Goal: Obtain resource: Obtain resource

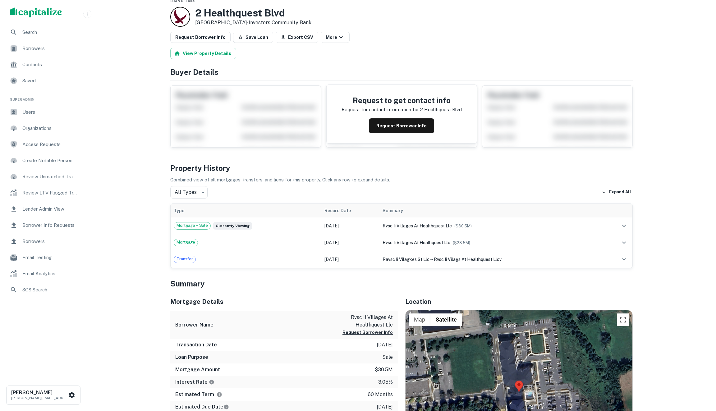
scroll to position [4, 0]
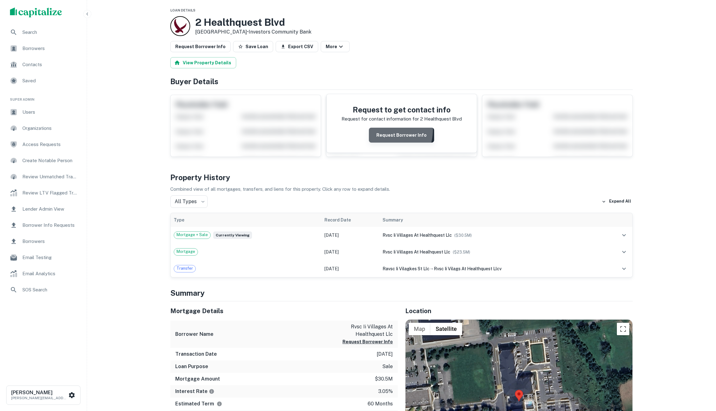
click at [376, 128] on button "Request Borrower Info" at bounding box center [401, 135] width 65 height 15
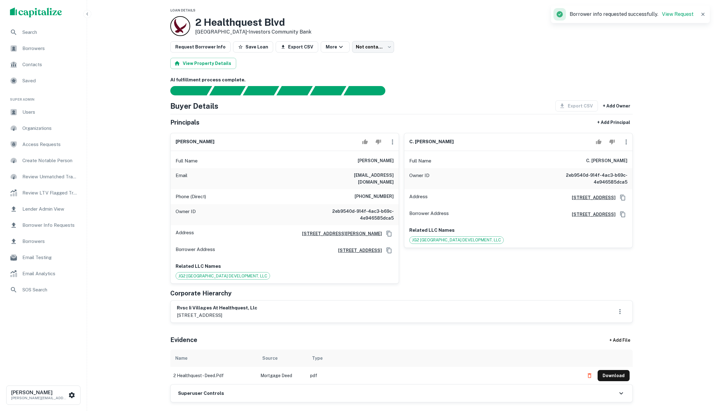
click at [184, 143] on h6 "[PERSON_NAME]" at bounding box center [194, 141] width 39 height 7
copy div "[PERSON_NAME]"
click at [482, 20] on div "[STREET_ADDRESS] • Investors Community Bank" at bounding box center [401, 26] width 462 height 20
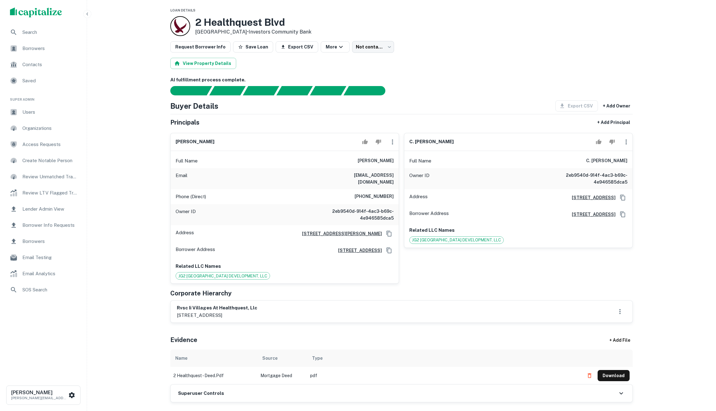
drag, startPoint x: 465, startPoint y: 143, endPoint x: 407, endPoint y: 141, distance: 57.8
click at [407, 141] on div "c. [PERSON_NAME]" at bounding box center [518, 142] width 228 height 18
copy h6 "c. [PERSON_NAME]"
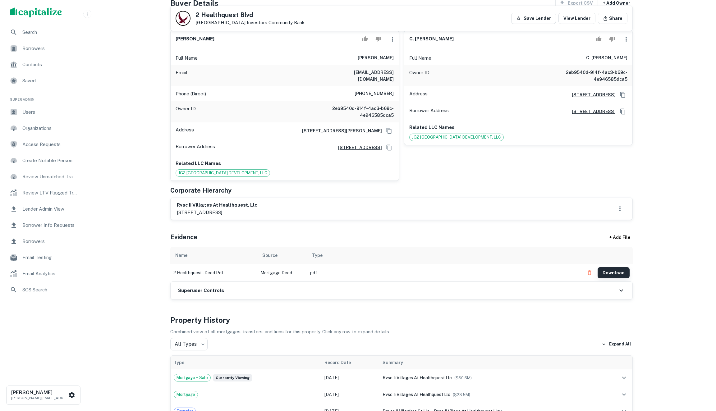
click at [611, 267] on button "Download" at bounding box center [613, 272] width 32 height 11
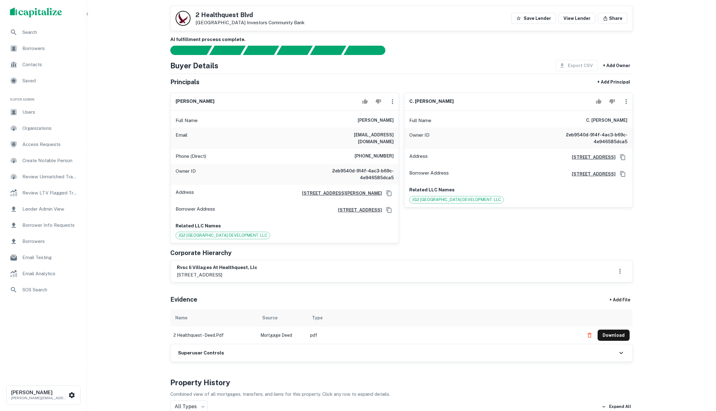
scroll to position [18, 0]
